Goal: Navigation & Orientation: Find specific page/section

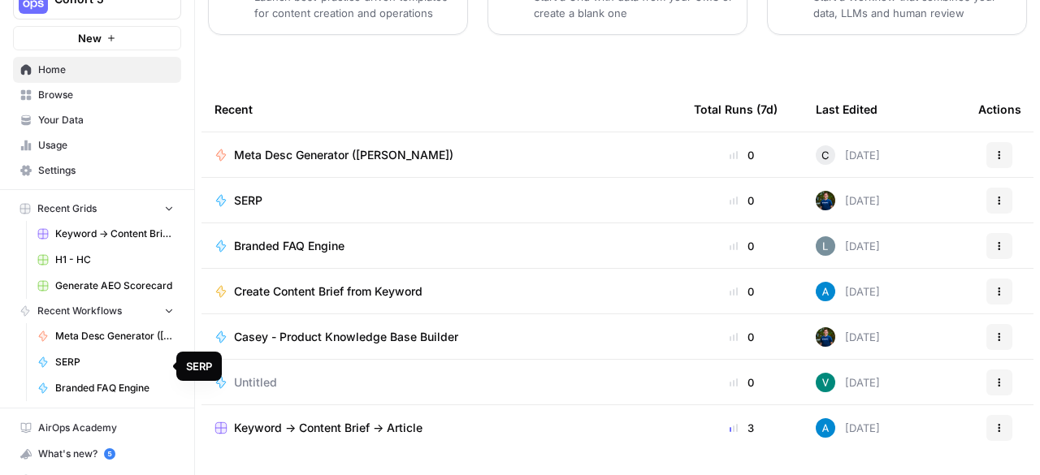
scroll to position [53, 0]
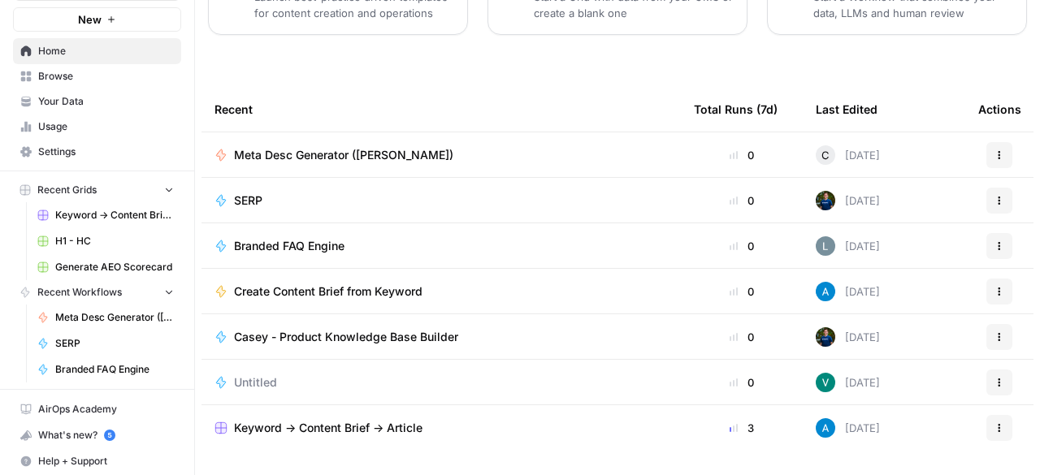
click at [70, 94] on span "Your Data" at bounding box center [106, 101] width 136 height 15
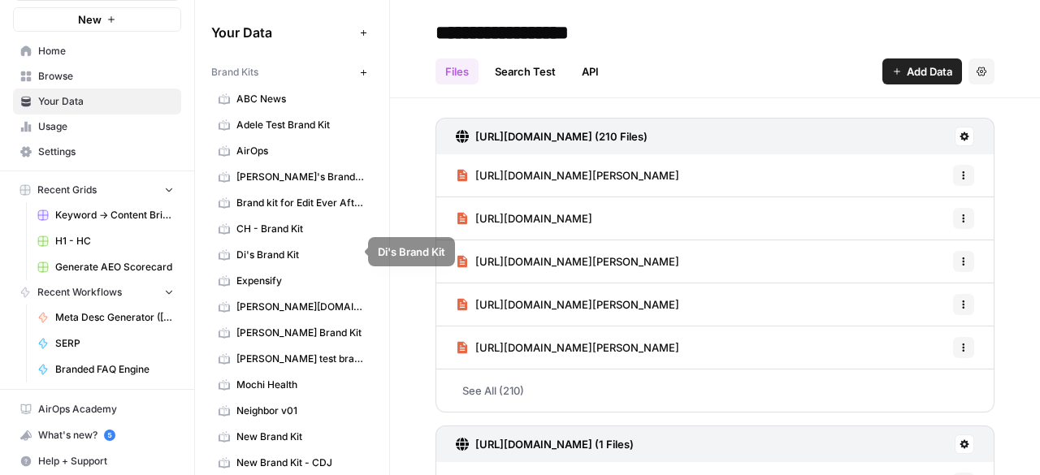
click at [302, 175] on span "[PERSON_NAME]'s Brand Kit" at bounding box center [300, 177] width 129 height 15
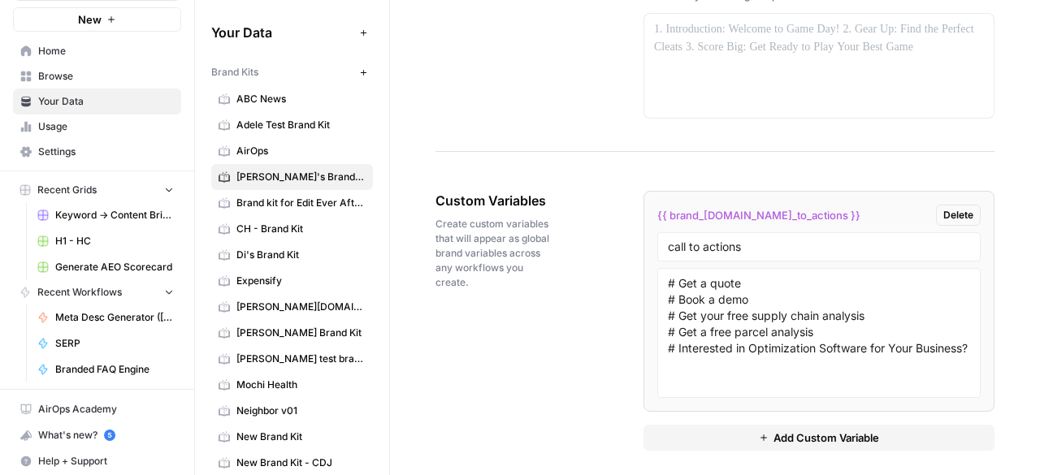
scroll to position [307, 0]
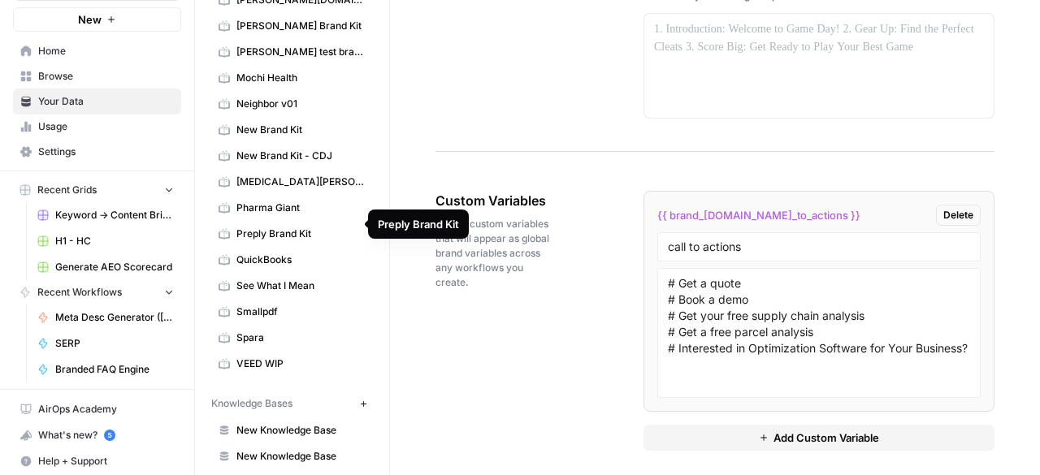
click at [304, 227] on span "Preply Brand Kit" at bounding box center [300, 234] width 129 height 15
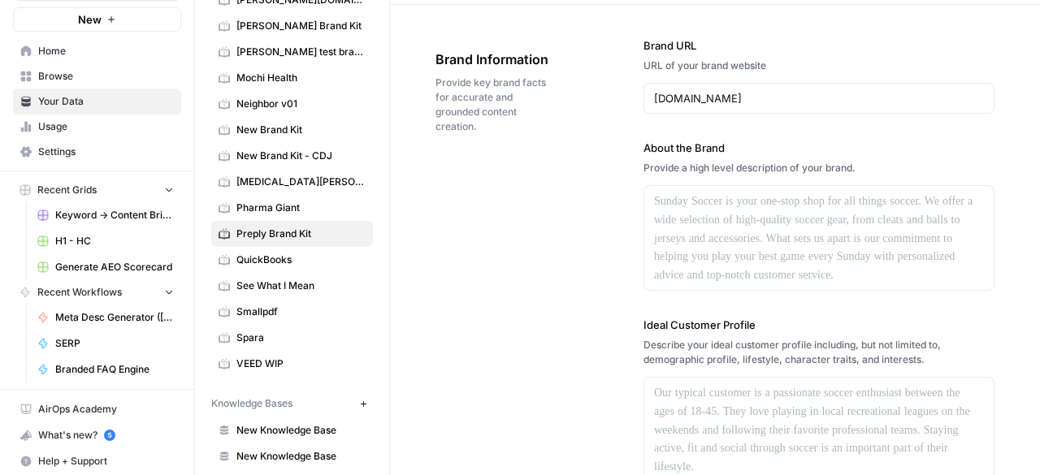
scroll to position [325, 0]
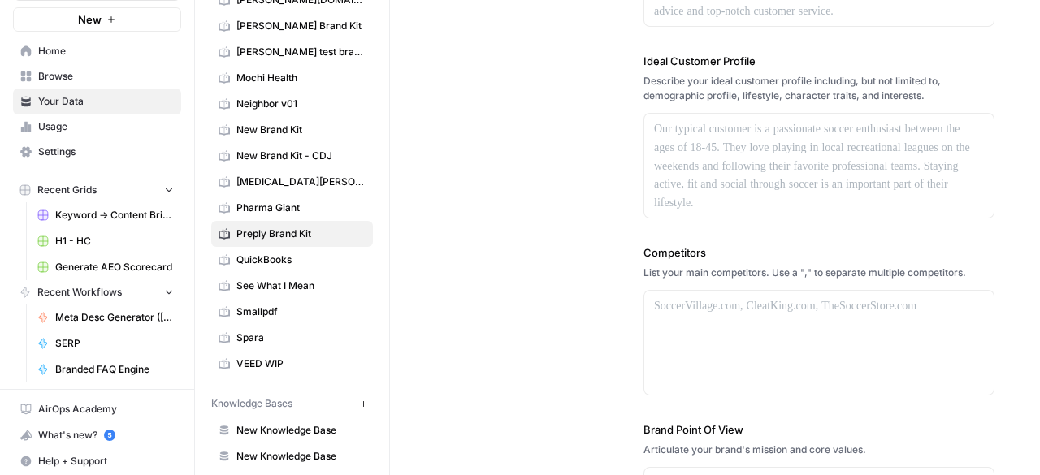
click at [67, 54] on span "Home" at bounding box center [106, 51] width 136 height 15
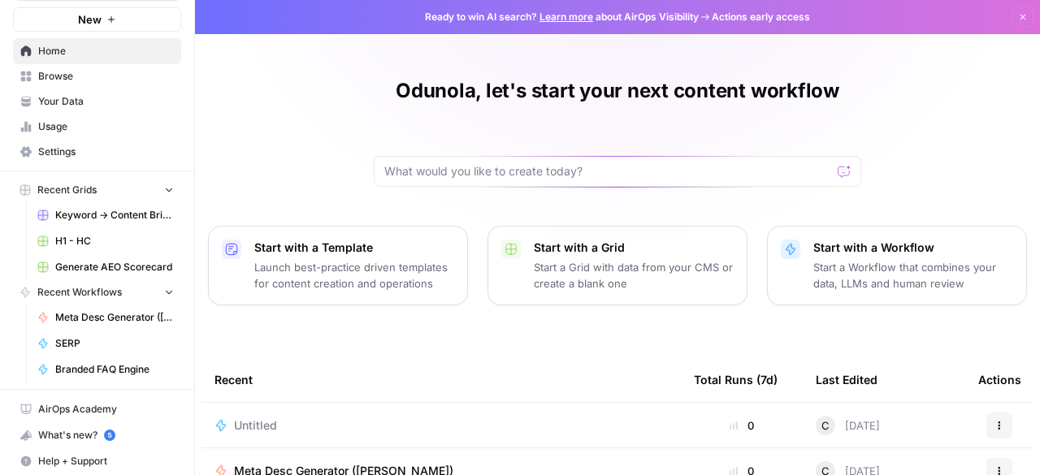
click at [47, 73] on span "Browse" at bounding box center [106, 76] width 136 height 15
